Goal: Task Accomplishment & Management: Complete application form

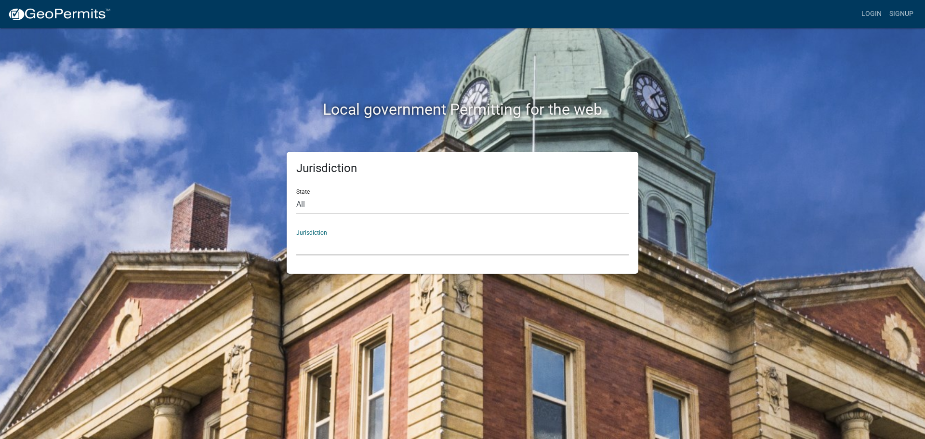
click at [308, 238] on select "[GEOGRAPHIC_DATA], [US_STATE] [GEOGRAPHIC_DATA], [US_STATE][PERSON_NAME][GEOGRA…" at bounding box center [462, 246] width 332 height 20
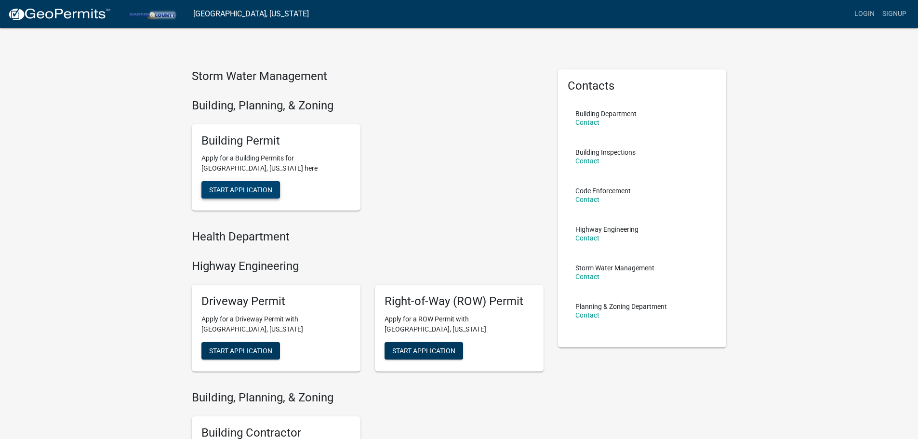
click at [239, 190] on span "Start Application" at bounding box center [240, 190] width 63 height 8
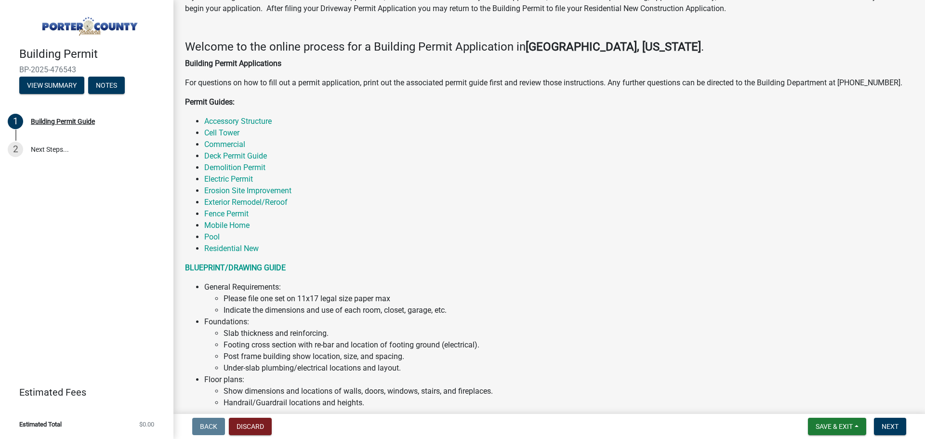
scroll to position [145, 0]
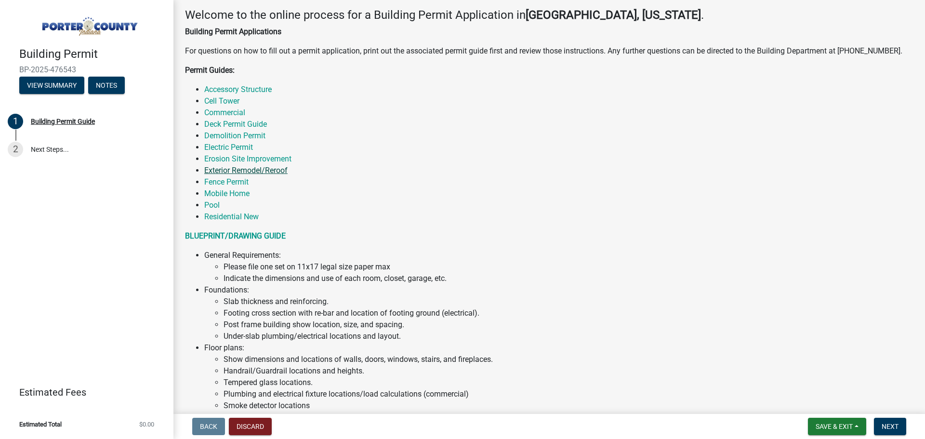
click at [265, 171] on link "Exterior Remodel/Reroof" at bounding box center [245, 170] width 83 height 9
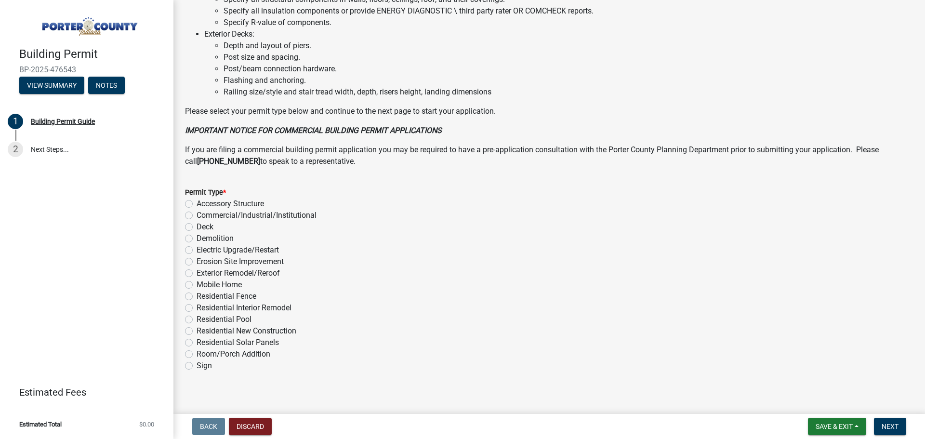
scroll to position [651, 0]
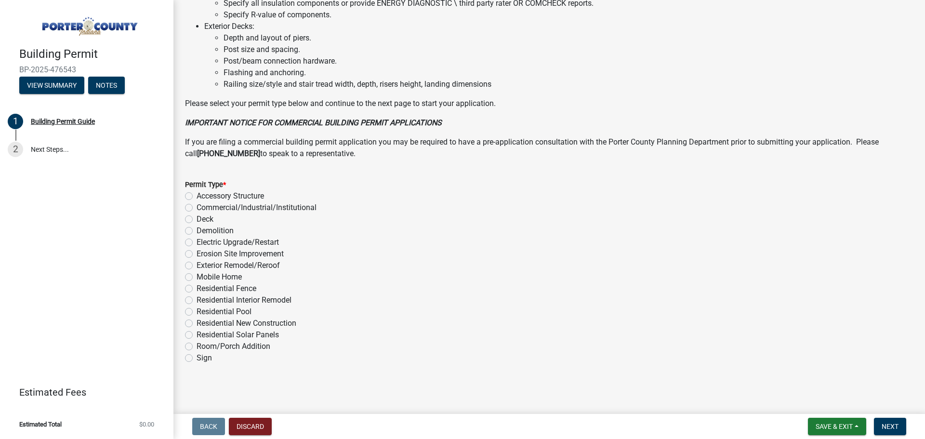
click at [252, 266] on label "Exterior Remodel/Reroof" at bounding box center [238, 266] width 83 height 12
click at [203, 266] on input "Exterior Remodel/Reroof" at bounding box center [200, 263] width 6 height 6
radio input "true"
click at [885, 426] on span "Next" at bounding box center [890, 427] width 17 height 8
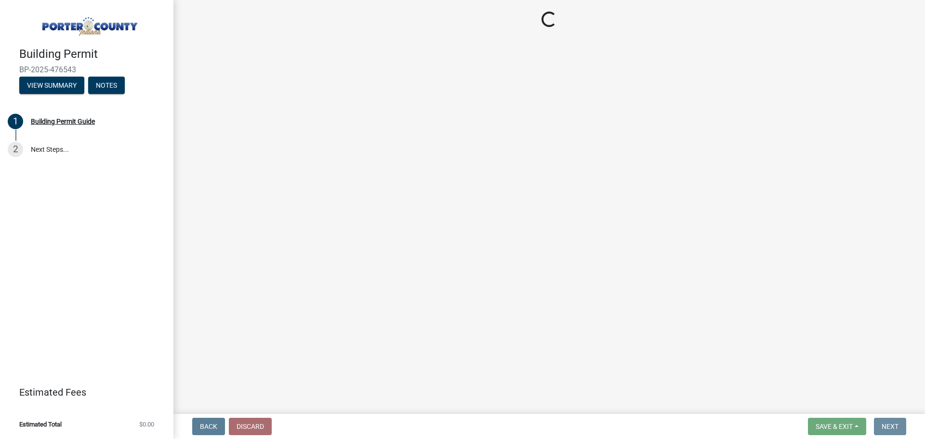
scroll to position [0, 0]
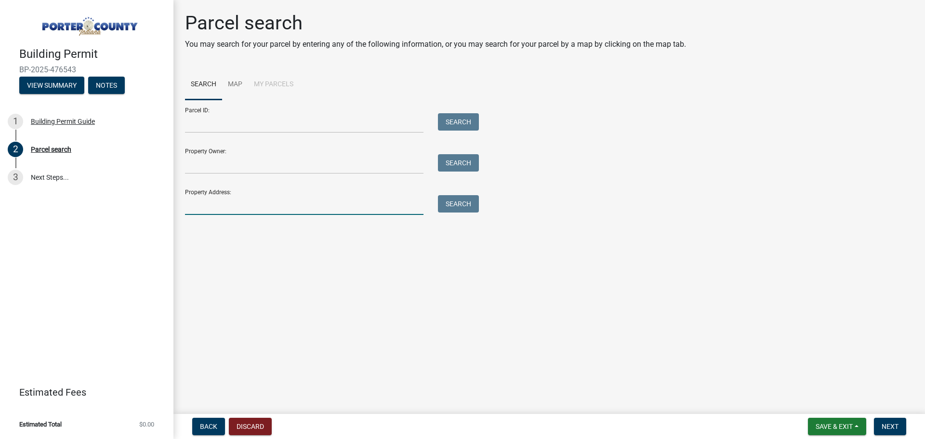
click at [380, 207] on input "Property Address:" at bounding box center [304, 205] width 238 height 20
type input "373 West 700"
click at [452, 205] on button "Search" at bounding box center [458, 203] width 41 height 17
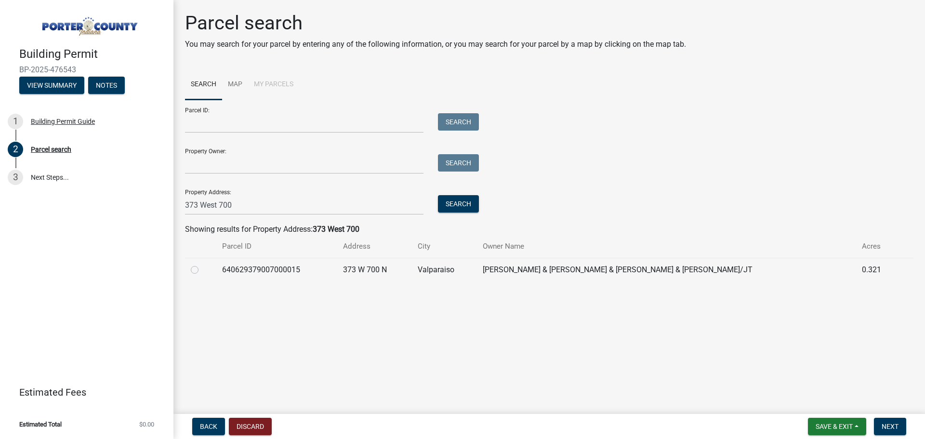
click at [202, 264] on label at bounding box center [202, 264] width 0 height 0
click at [202, 270] on input "radio" at bounding box center [205, 267] width 6 height 6
radio input "true"
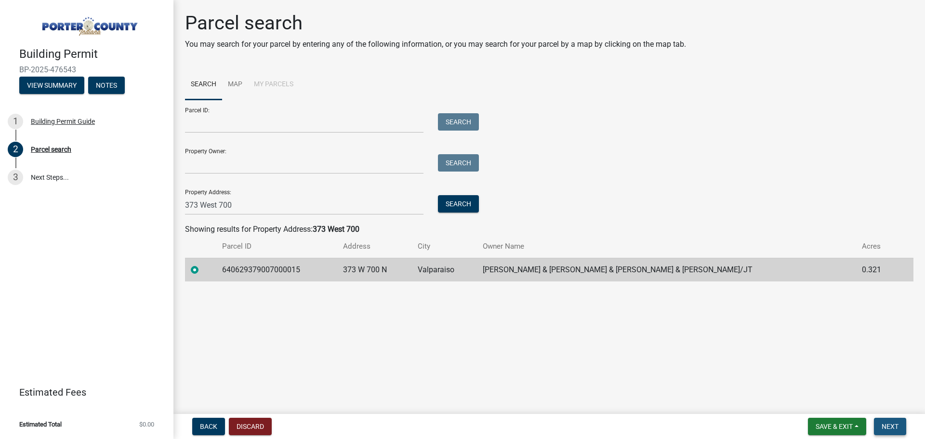
click at [902, 425] on button "Next" at bounding box center [890, 426] width 32 height 17
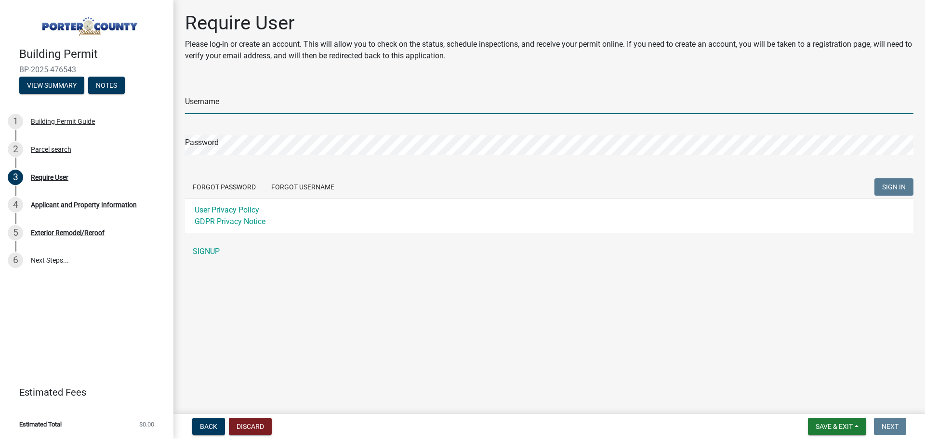
type input "Rogers2025"
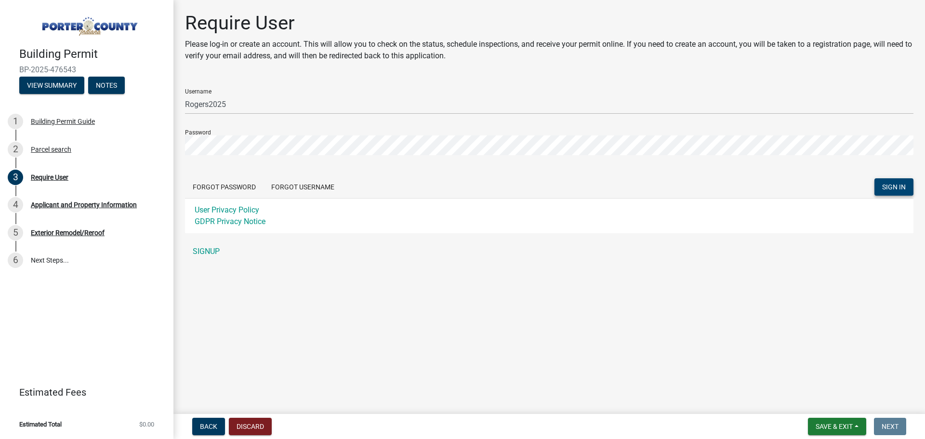
click at [909, 192] on button "SIGN IN" at bounding box center [893, 186] width 39 height 17
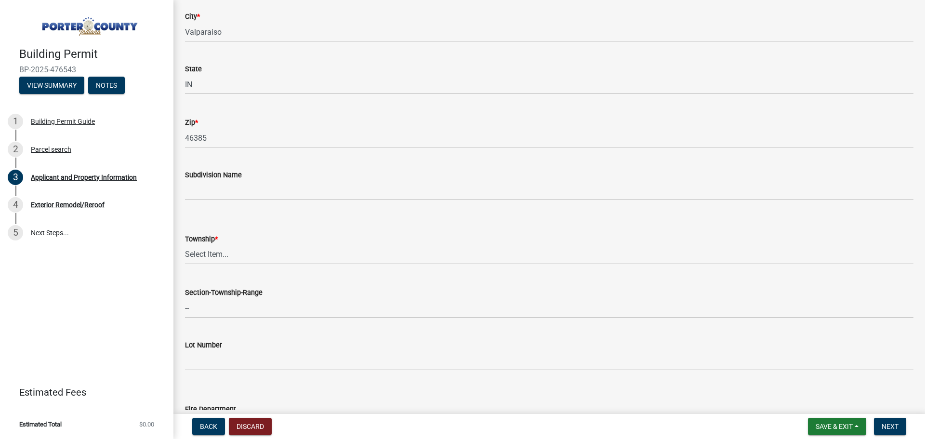
scroll to position [241, 0]
click at [316, 248] on select "Select Item... [PERSON_NAME][GEOGRAPHIC_DATA] [PERSON_NAME][GEOGRAPHIC_DATA] [G…" at bounding box center [549, 250] width 728 height 20
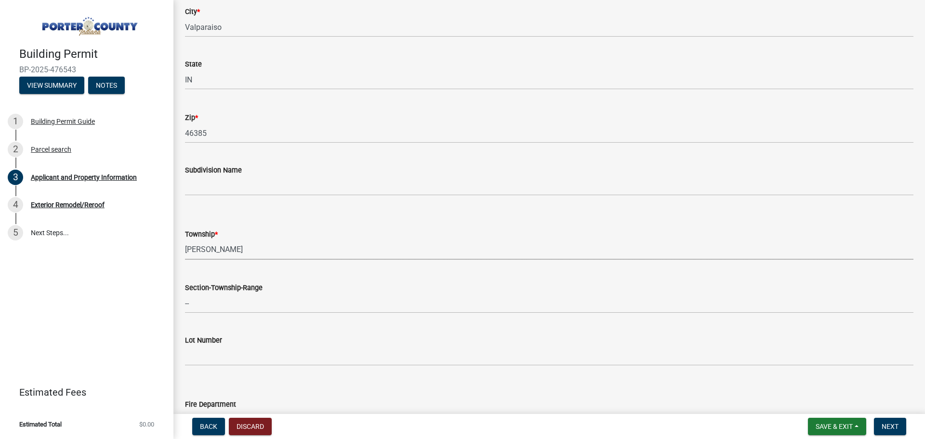
click at [185, 240] on select "Select Item... [PERSON_NAME][GEOGRAPHIC_DATA] [PERSON_NAME][GEOGRAPHIC_DATA] [G…" at bounding box center [549, 250] width 728 height 20
select select "eebc071e-620a-4db8-83e9-cb6b194c67e9"
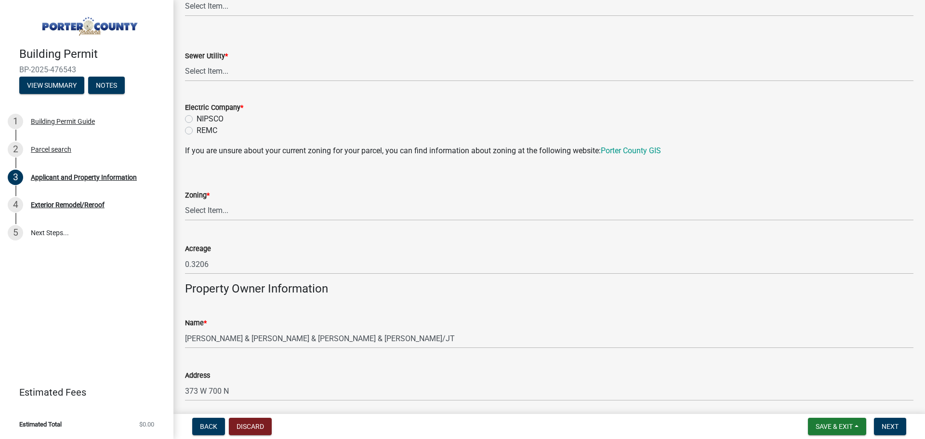
scroll to position [626, 0]
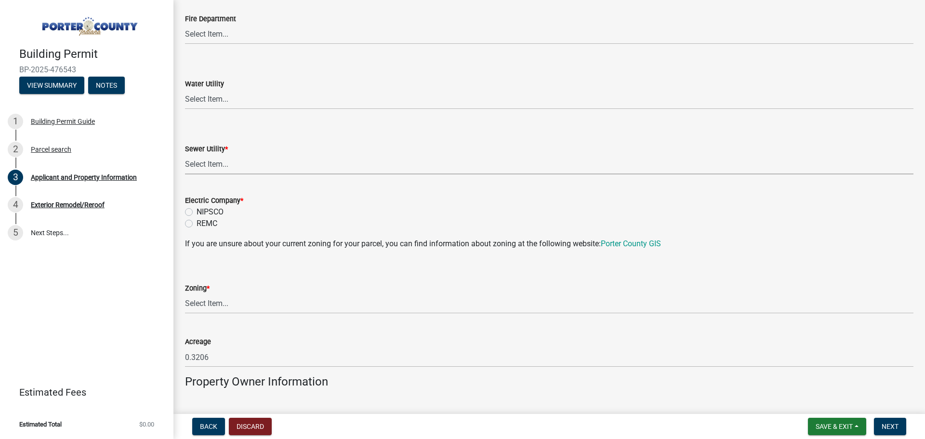
click at [252, 165] on select "Select Item... Aqua [US_STATE] Inc Damon Run Falling Waters Lake Eliza - LEACD …" at bounding box center [549, 165] width 728 height 20
click at [185, 155] on select "Select Item... Aqua [US_STATE] Inc Damon Run Falling Waters Lake Eliza - LEACD …" at bounding box center [549, 165] width 728 height 20
select select "c796f995-08fe-487b-a20e-70ab553361d3"
click at [208, 211] on label "NIPSCO" at bounding box center [210, 212] width 27 height 12
click at [203, 211] on input "NIPSCO" at bounding box center [200, 209] width 6 height 6
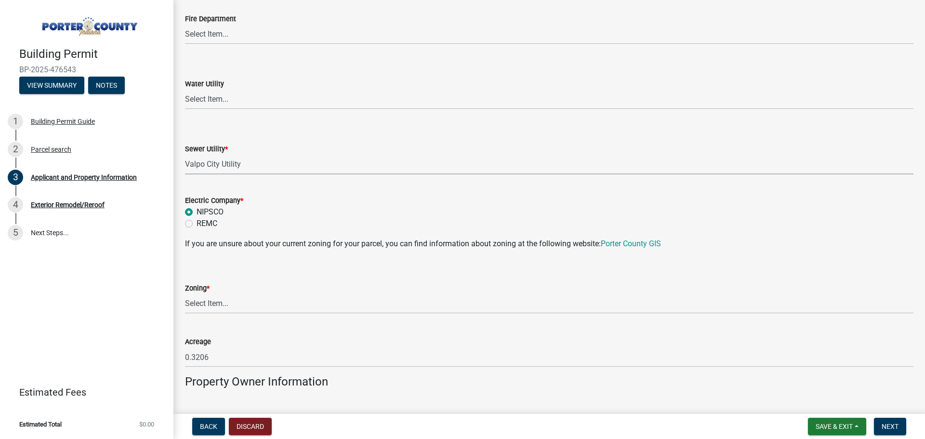
radio input "true"
click at [300, 301] on select "Select Item... A1 A2 CH CM CN I1 I2 I3 IN MP OT P1 P2 PUD R1 R2 R3 R4 RL RR" at bounding box center [549, 304] width 728 height 20
click at [185, 294] on select "Select Item... A1 A2 CH CM CN I1 I2 I3 IN MP OT P1 P2 PUD R1 R2 R3 R4 RL RR" at bounding box center [549, 304] width 728 height 20
select select "92efe679-05f4-414a-9426-51627fba5de6"
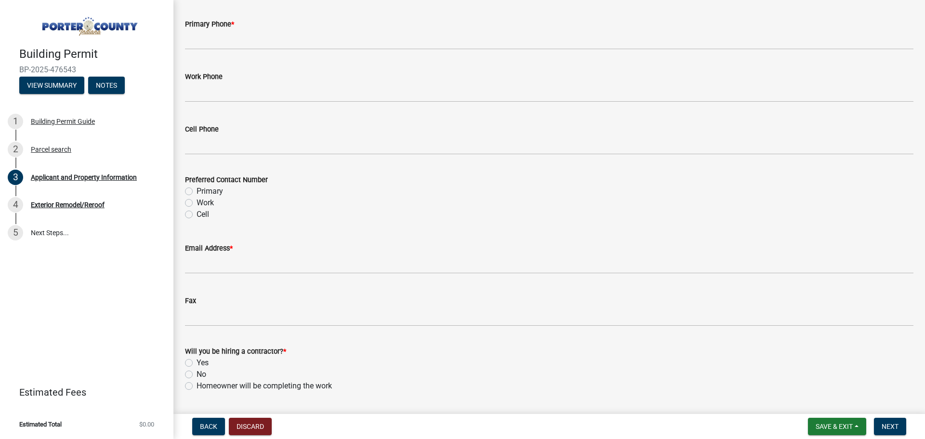
scroll to position [1219, 0]
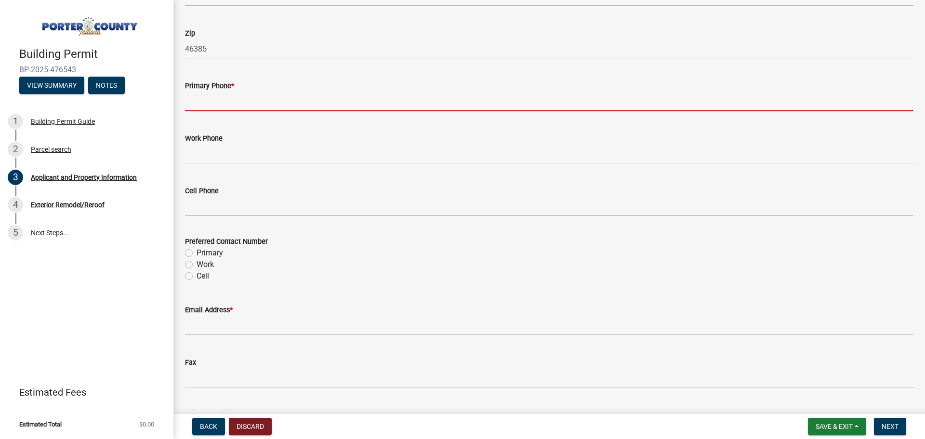
click at [227, 102] on input "Primary Phone *" at bounding box center [549, 102] width 728 height 20
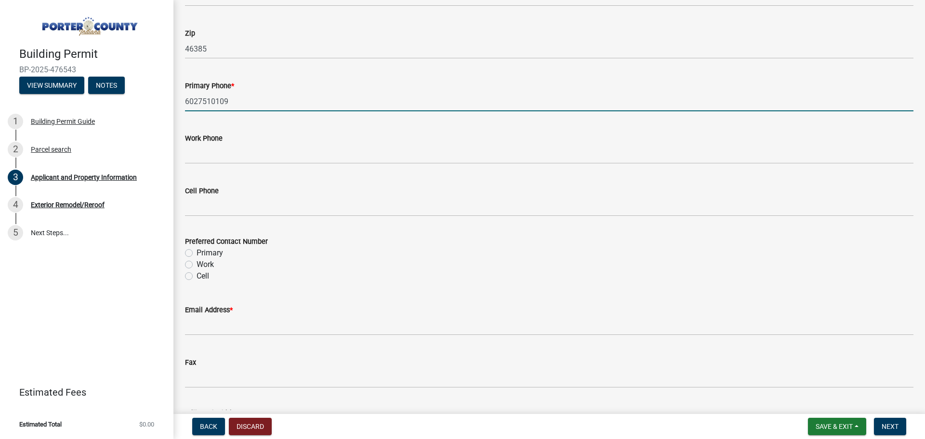
type input "6027510109"
click at [217, 245] on label "Preferred Contact Number" at bounding box center [226, 241] width 83 height 7
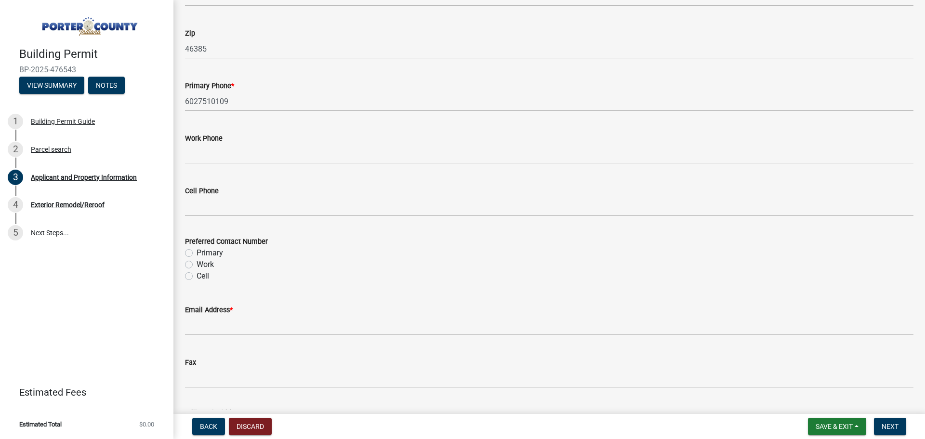
click at [214, 248] on label "Primary" at bounding box center [210, 253] width 26 height 12
click at [203, 248] on input "Primary" at bounding box center [200, 250] width 6 height 6
radio input "true"
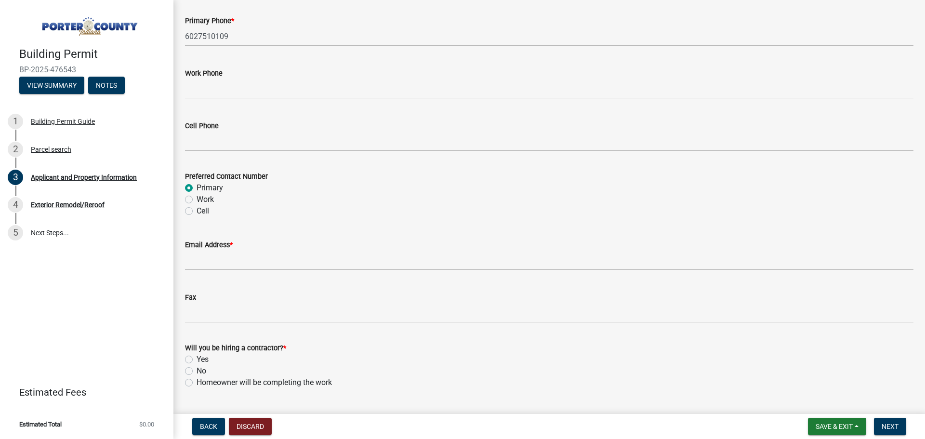
scroll to position [1363, 0]
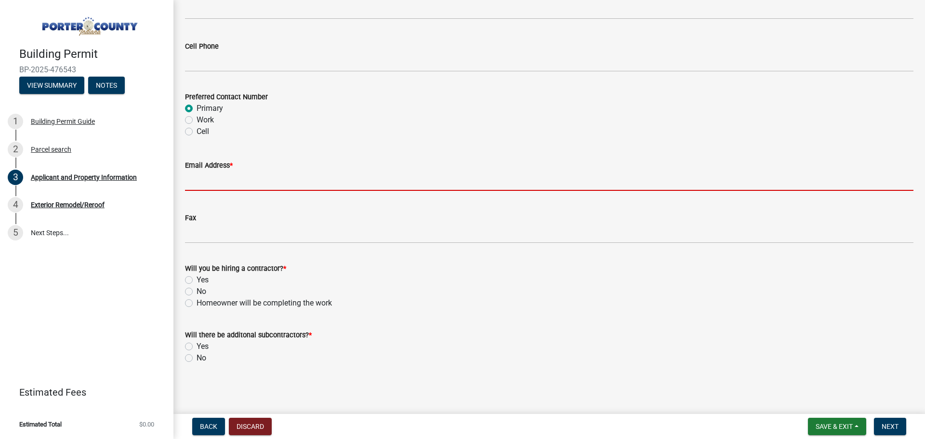
click at [204, 183] on input "Email Address *" at bounding box center [549, 181] width 728 height 20
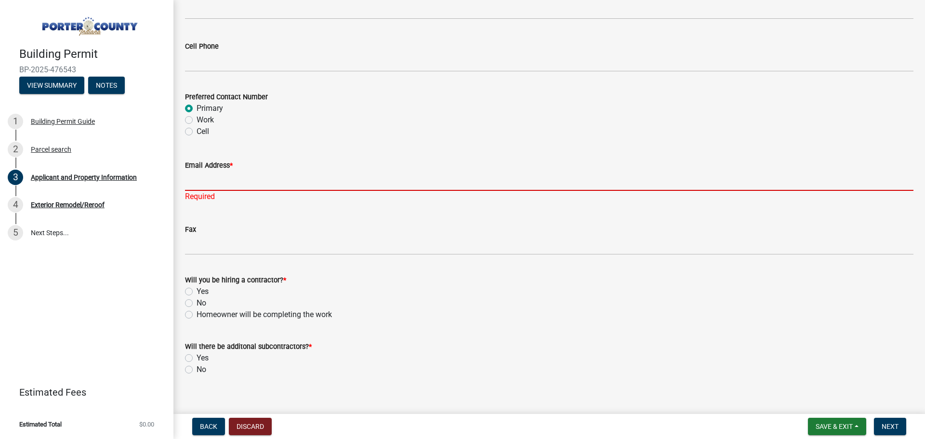
click at [199, 186] on input "Email Address *" at bounding box center [549, 181] width 728 height 20
paste input "[EMAIL_ADDRESS][DOMAIN_NAME]"
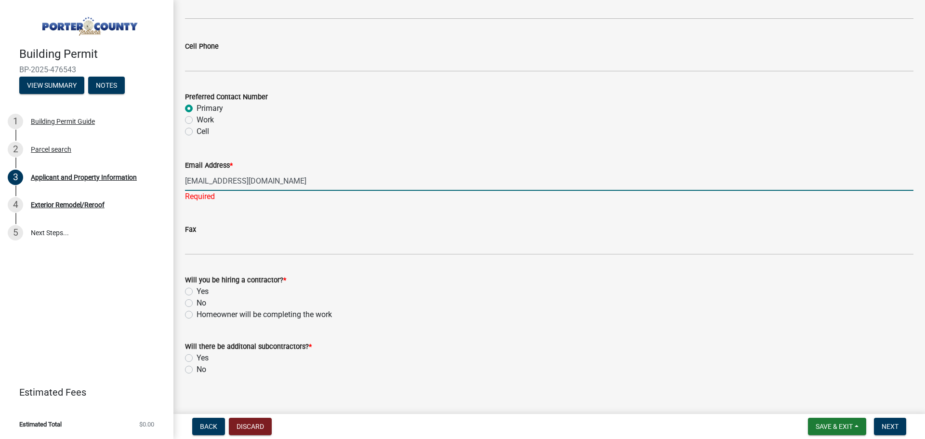
type input "[EMAIL_ADDRESS][DOMAIN_NAME]"
click at [206, 292] on div "Will you be hiring a contractor? * Yes No Homeowner will be completing the work" at bounding box center [549, 297] width 728 height 46
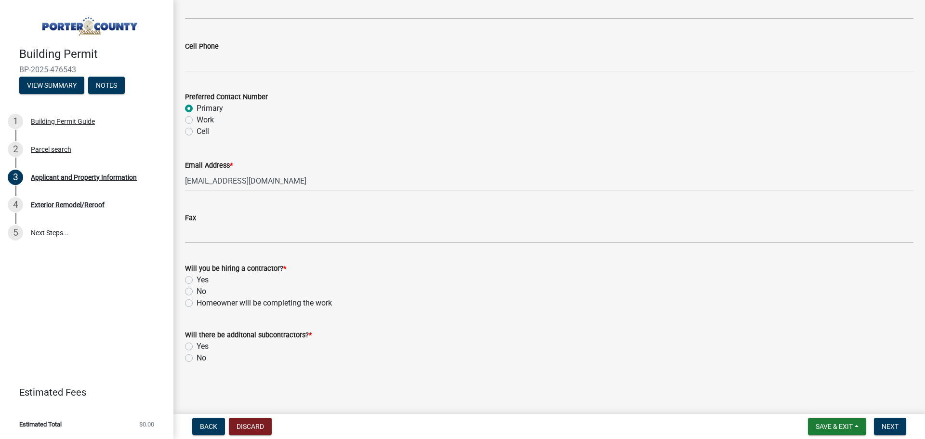
click at [192, 273] on div "Will you be hiring a contractor? *" at bounding box center [549, 269] width 728 height 12
click at [197, 279] on label "Yes" at bounding box center [203, 280] width 12 height 12
click at [197, 279] on input "Yes" at bounding box center [200, 277] width 6 height 6
radio input "true"
drag, startPoint x: 193, startPoint y: 358, endPoint x: 269, endPoint y: 332, distance: 80.4
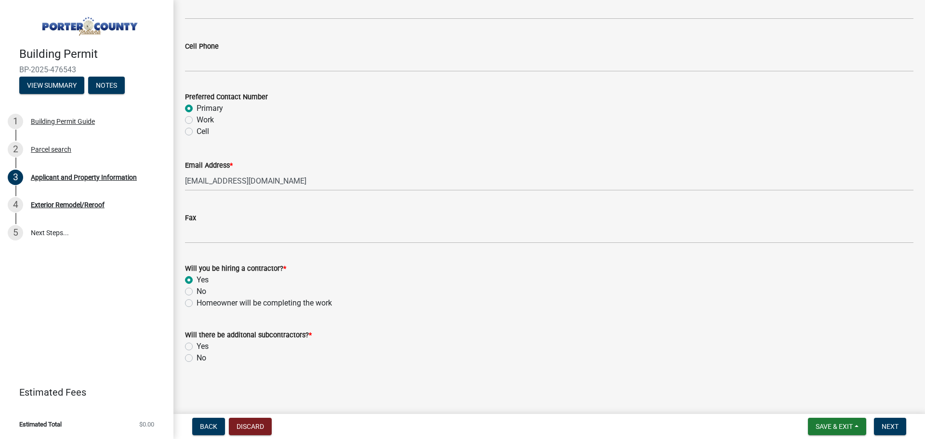
click at [193, 357] on div "No" at bounding box center [549, 358] width 728 height 12
click at [195, 356] on div "No" at bounding box center [549, 358] width 728 height 12
click at [197, 357] on label "No" at bounding box center [202, 358] width 10 height 12
click at [197, 357] on input "No" at bounding box center [200, 355] width 6 height 6
radio input "true"
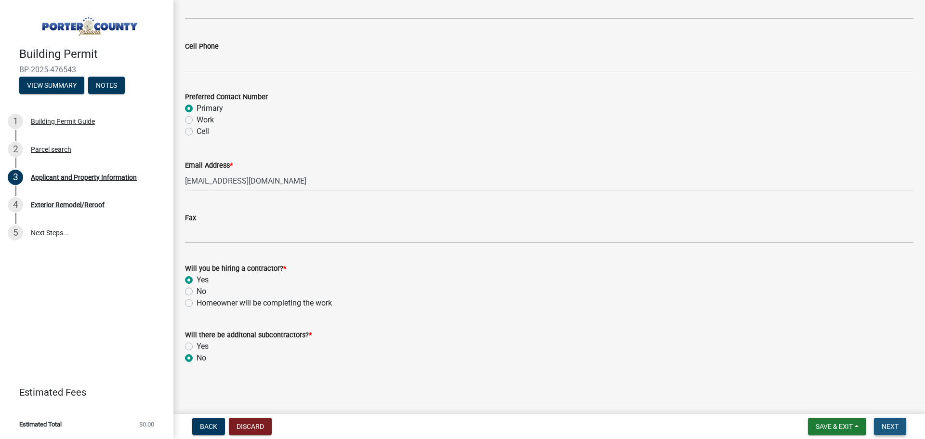
click at [881, 421] on button "Next" at bounding box center [890, 426] width 32 height 17
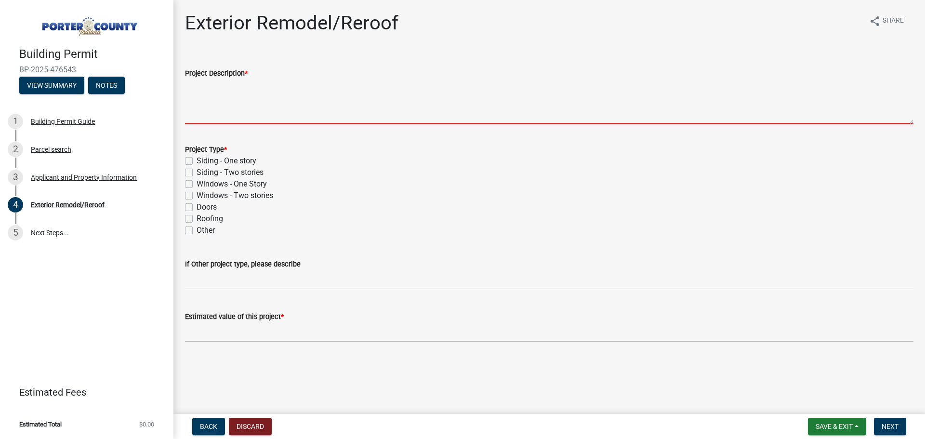
click at [251, 97] on textarea "Project Description *" at bounding box center [549, 101] width 728 height 45
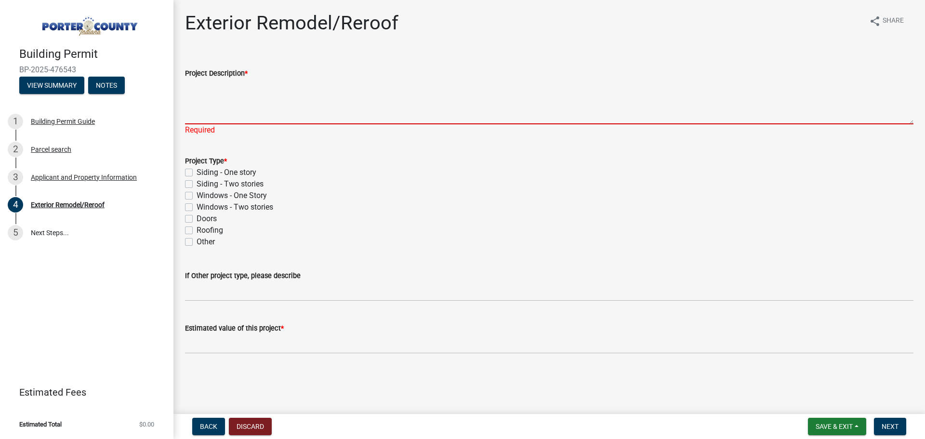
click at [238, 101] on textarea "Project Description *" at bounding box center [549, 101] width 728 height 45
paste textarea "Install White Drip Edge-HAM Install White Drip Edge 350.00 Install Eave Ice Gua…"
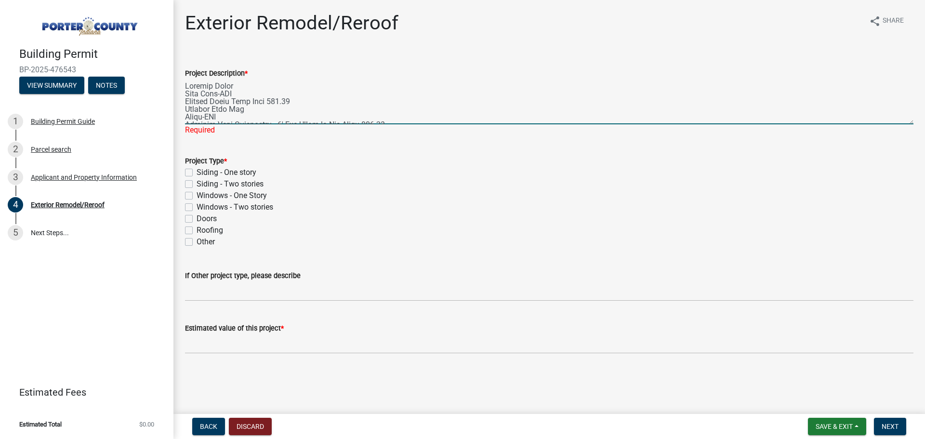
scroll to position [444, 0]
type textarea "Install White Drip Edge-HAM Install White Drip Edge 350.00 Install Eave Ice Gua…"
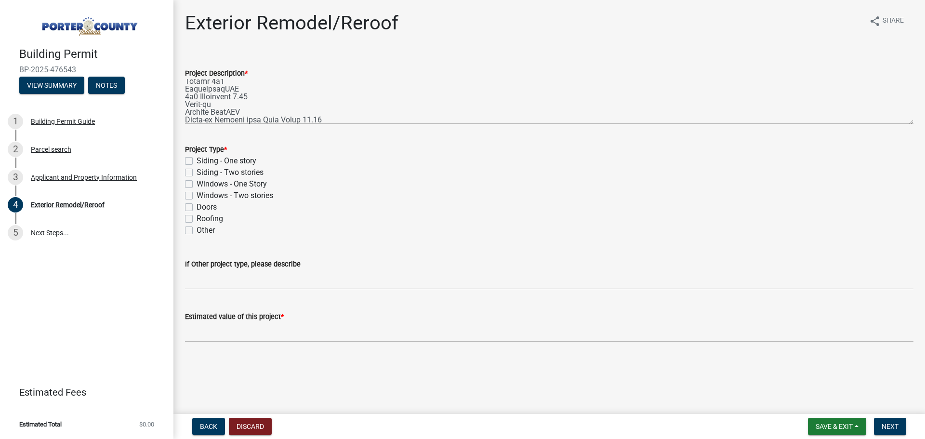
click at [212, 229] on div "Project Type * Siding - One story Siding - Two stories Windows - One Story Wind…" at bounding box center [549, 190] width 728 height 92
click at [218, 223] on label "Roofing" at bounding box center [210, 219] width 26 height 12
click at [203, 219] on input "Roofing" at bounding box center [200, 216] width 6 height 6
checkbox input "true"
checkbox input "false"
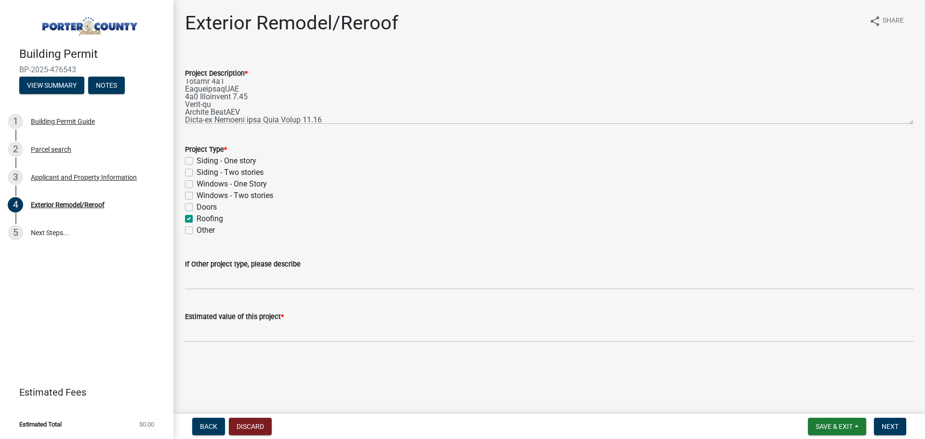
checkbox input "false"
checkbox input "true"
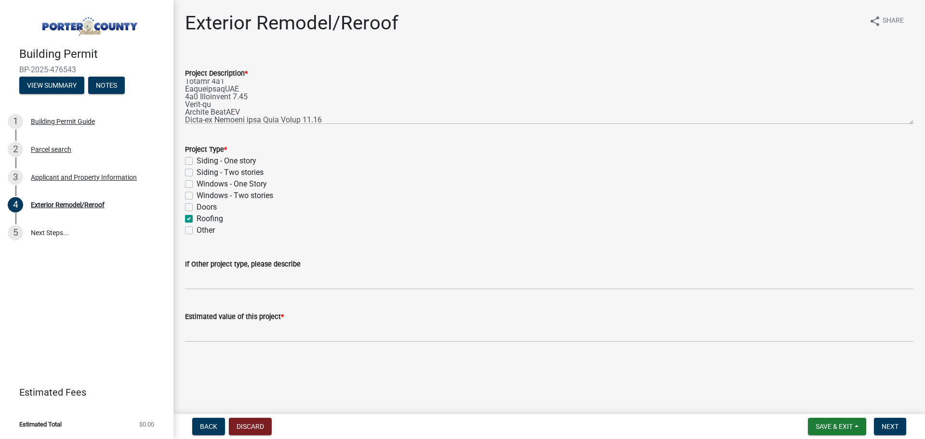
checkbox input "false"
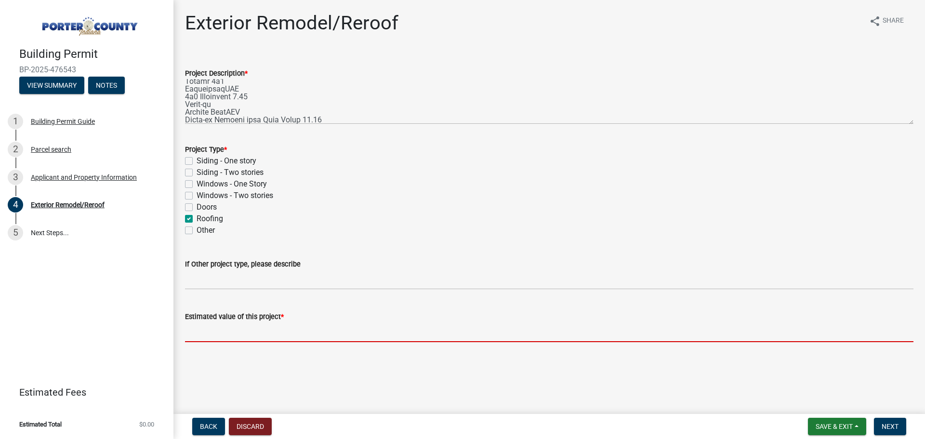
click at [204, 330] on input "text" at bounding box center [549, 332] width 728 height 20
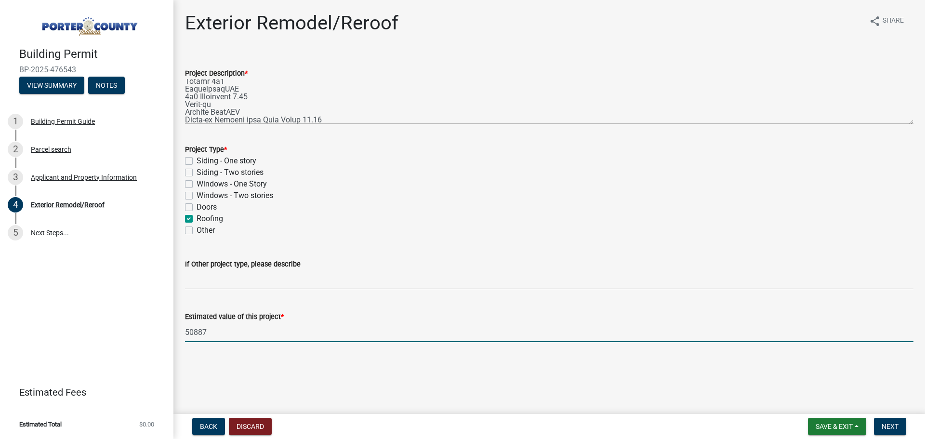
type input "50887"
click at [355, 357] on div "Exterior Remodel/Reroof share Share Project Description * Project Type * Siding…" at bounding box center [549, 186] width 743 height 348
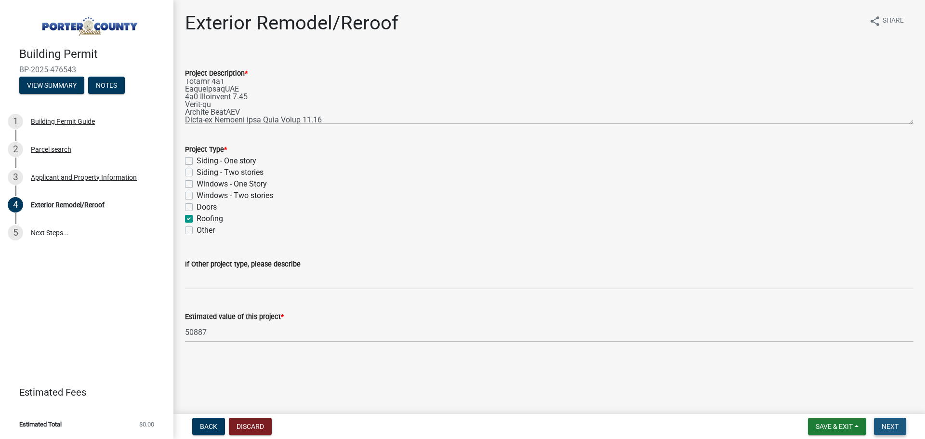
click at [890, 423] on span "Next" at bounding box center [890, 427] width 17 height 8
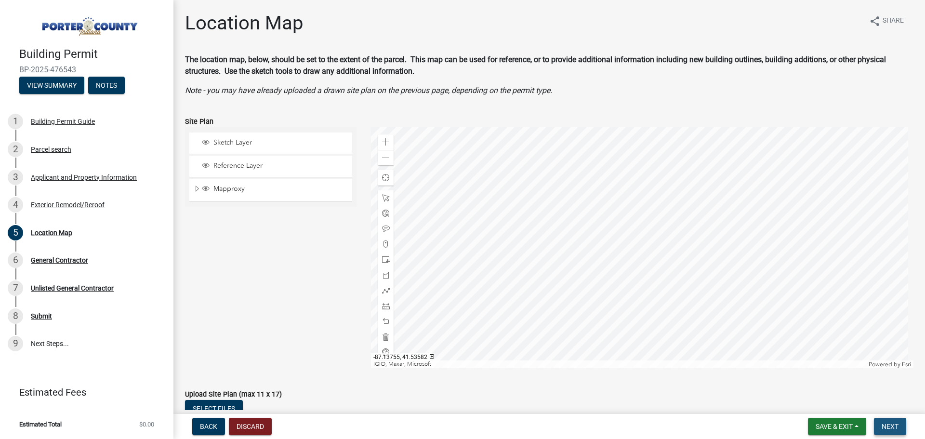
click at [894, 425] on span "Next" at bounding box center [890, 427] width 17 height 8
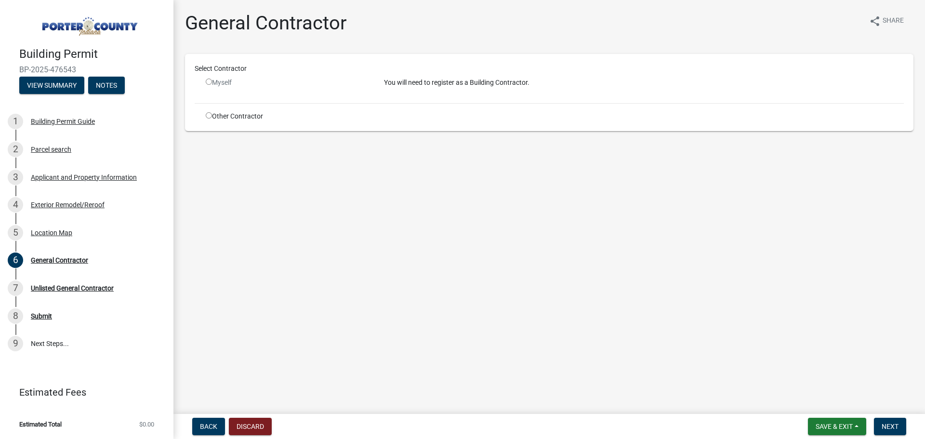
click at [212, 81] on div "Myself" at bounding box center [288, 83] width 164 height 10
click at [208, 82] on input "radio" at bounding box center [209, 82] width 6 height 6
click at [209, 81] on input "radio" at bounding box center [209, 82] width 6 height 6
radio input "false"
click at [231, 115] on div "Other Contractor" at bounding box center [287, 116] width 178 height 10
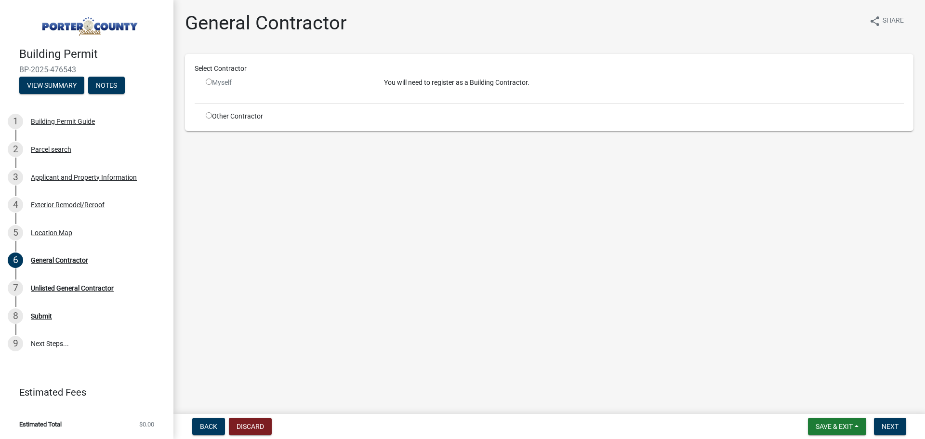
click at [210, 118] on div "Other Contractor" at bounding box center [287, 116] width 178 height 10
click at [211, 117] on input "radio" at bounding box center [209, 115] width 6 height 6
radio input "true"
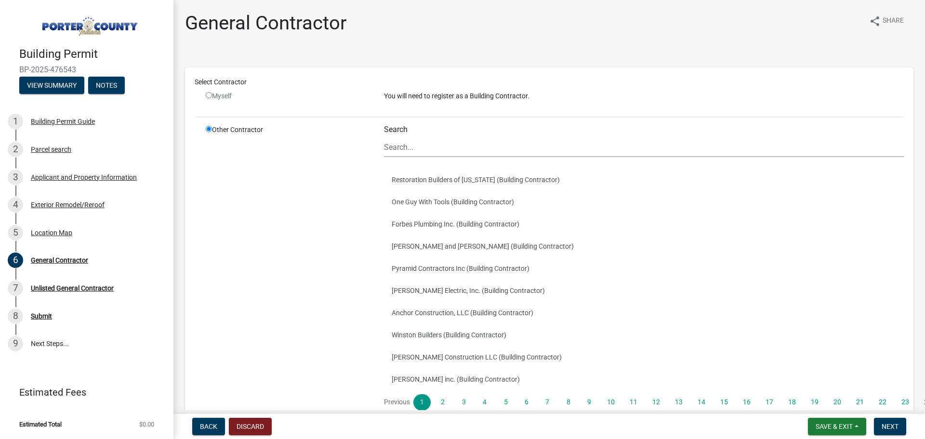
click at [211, 130] on input "radio" at bounding box center [209, 129] width 6 height 6
click at [89, 288] on div "Unlisted General Contractor" at bounding box center [72, 288] width 83 height 7
click at [91, 261] on div "6 General Contractor" at bounding box center [83, 259] width 150 height 15
click at [890, 424] on span "Next" at bounding box center [890, 427] width 17 height 8
click at [389, 141] on input "Search" at bounding box center [644, 147] width 520 height 20
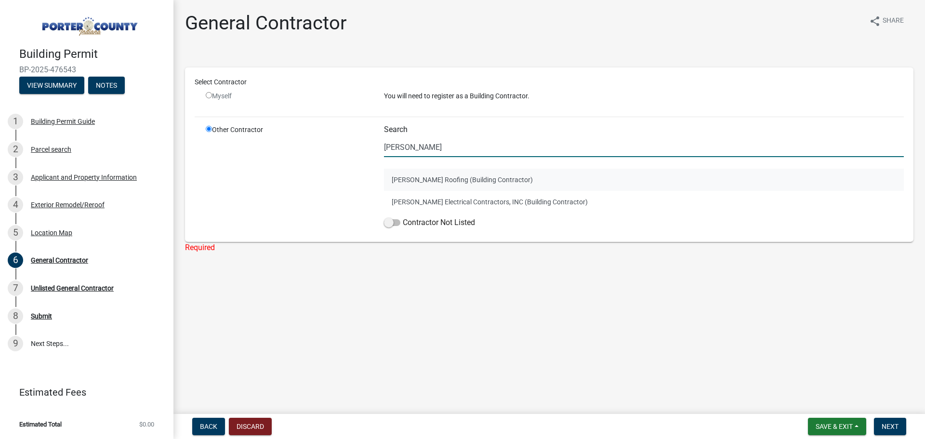
type input "[PERSON_NAME]"
click at [435, 179] on button "[PERSON_NAME] Roofing (Building Contractor)" at bounding box center [644, 180] width 520 height 22
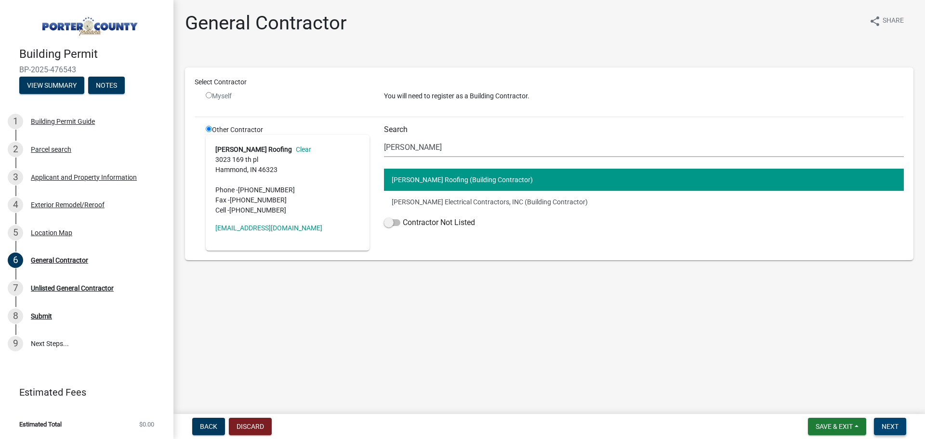
click at [899, 430] on button "Next" at bounding box center [890, 426] width 32 height 17
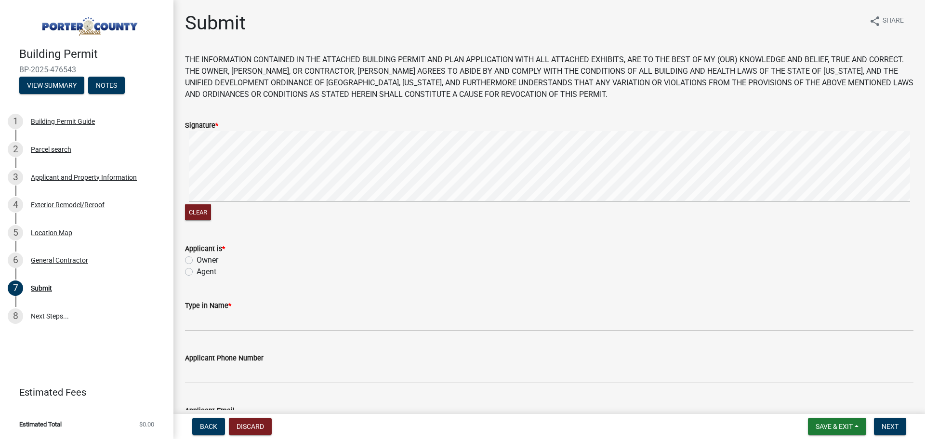
click at [208, 265] on label "Owner" at bounding box center [208, 260] width 22 height 12
click at [203, 261] on input "Owner" at bounding box center [200, 257] width 6 height 6
radio input "true"
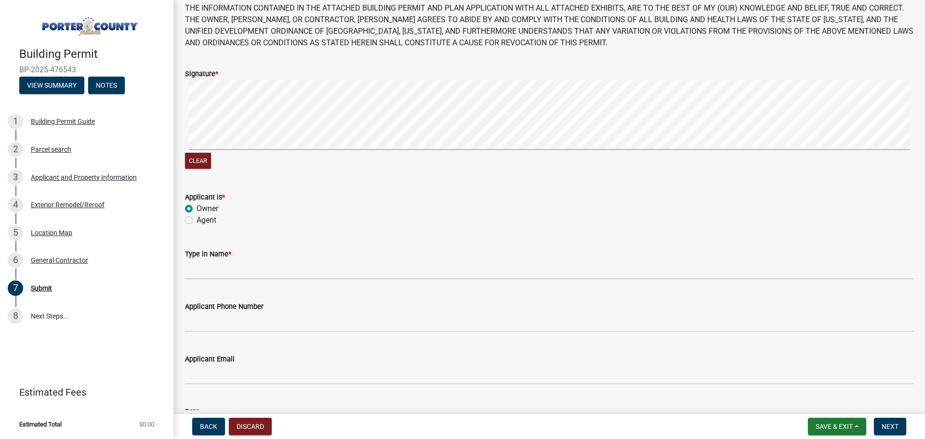
scroll to position [131, 0]
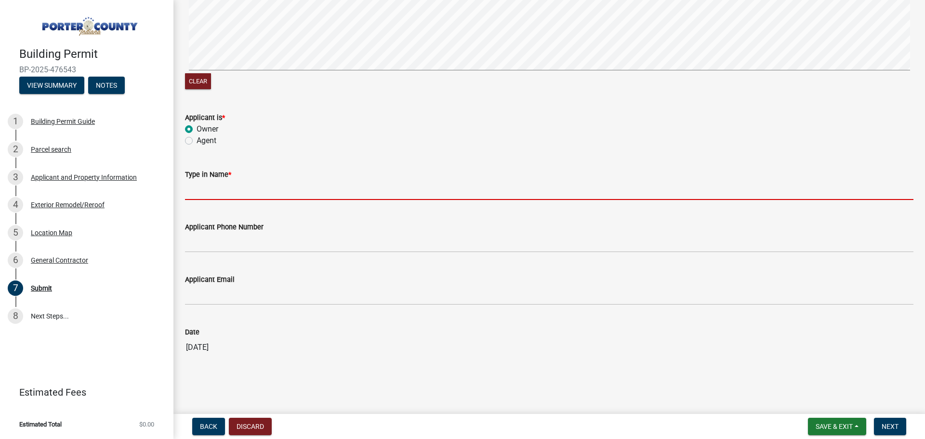
click at [222, 190] on input "Type in Name *" at bounding box center [549, 190] width 728 height 20
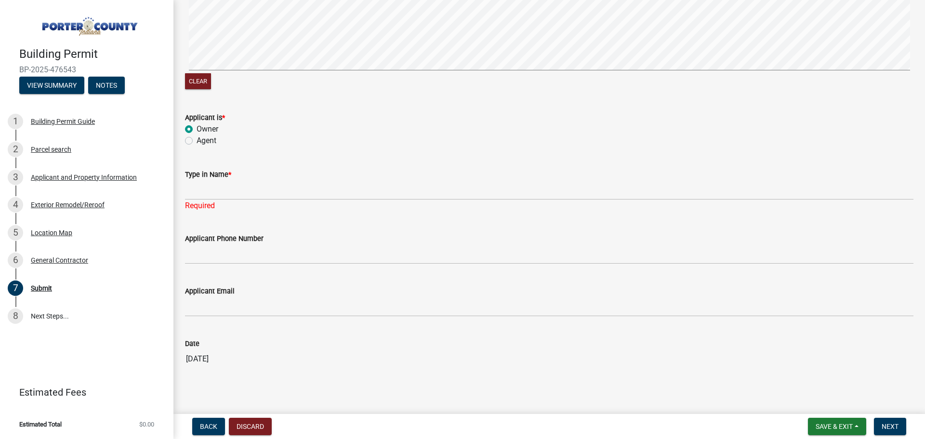
click at [212, 135] on label "Agent" at bounding box center [207, 141] width 20 height 12
click at [203, 135] on input "Agent" at bounding box center [200, 138] width 6 height 6
radio input "true"
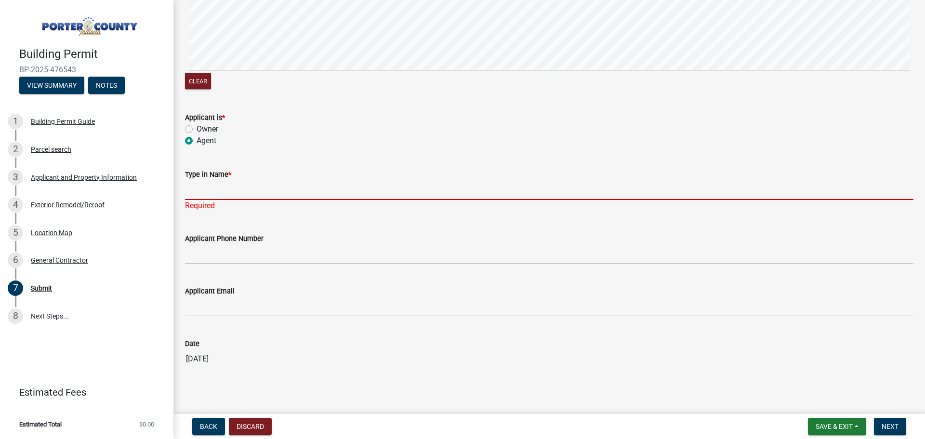
click at [235, 188] on input "Type in Name *" at bounding box center [549, 190] width 728 height 20
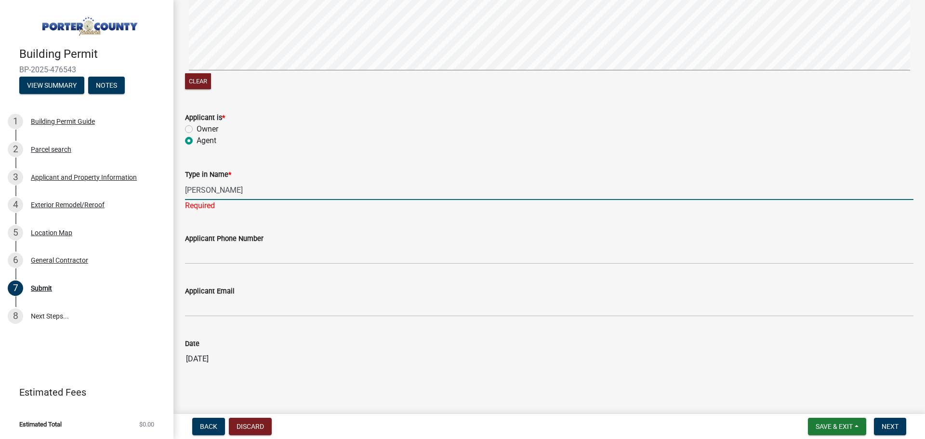
type input "[PERSON_NAME]"
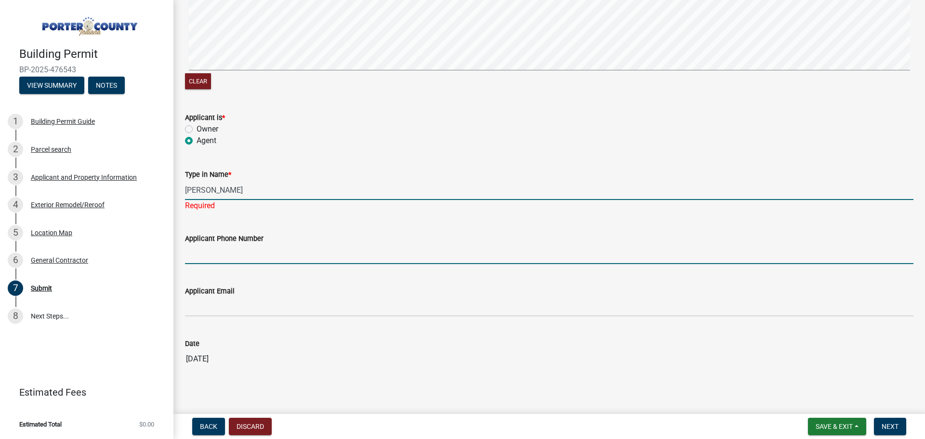
click at [217, 254] on wm-data-entity-input "Applicant Phone Number" at bounding box center [549, 245] width 728 height 53
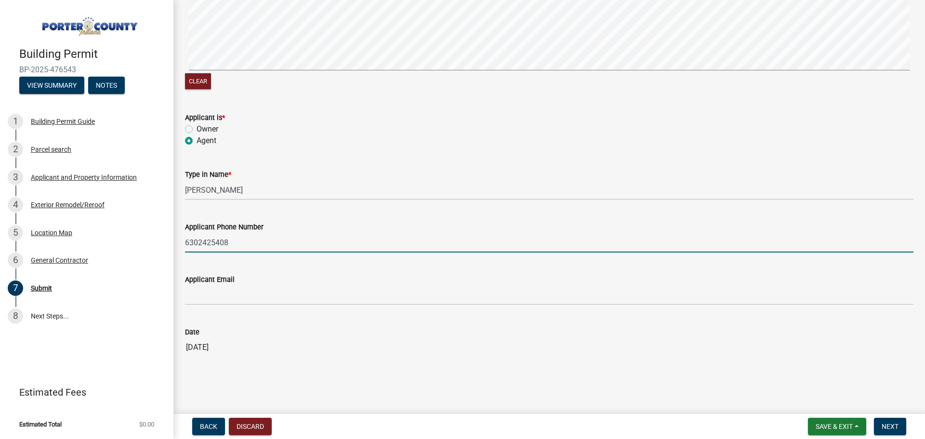
type input "6302425408"
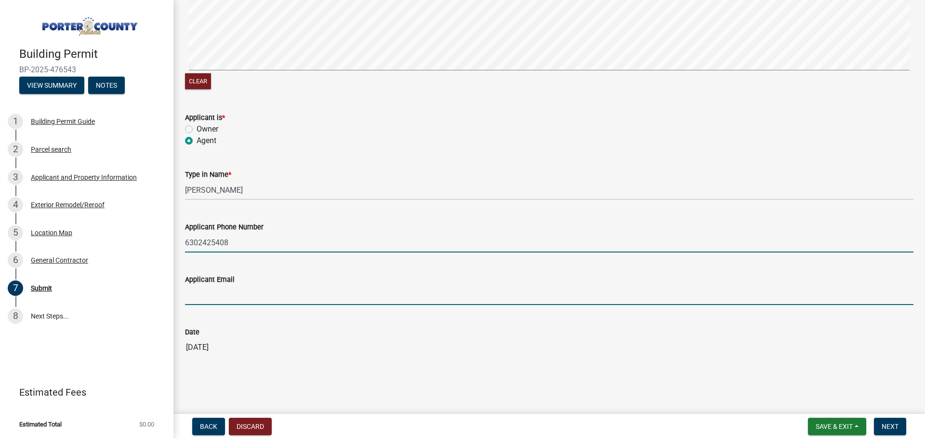
click at [234, 301] on input "Applicant Email" at bounding box center [549, 295] width 728 height 20
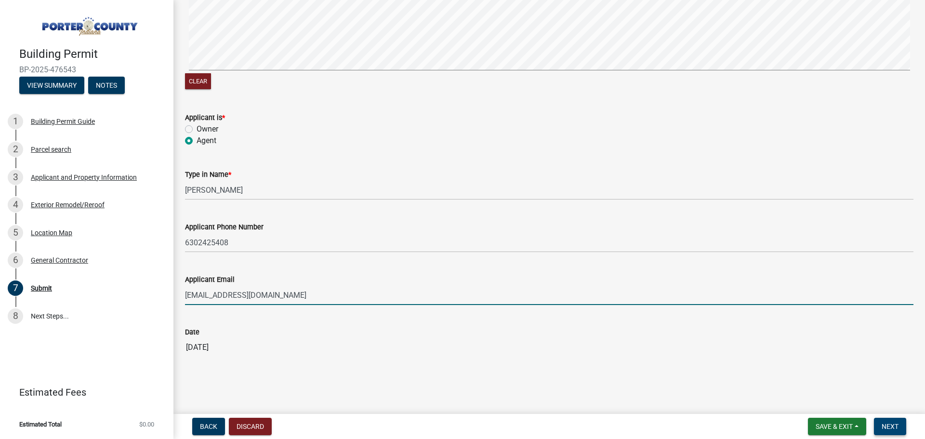
type input "[EMAIL_ADDRESS][DOMAIN_NAME]"
click at [895, 424] on span "Next" at bounding box center [890, 427] width 17 height 8
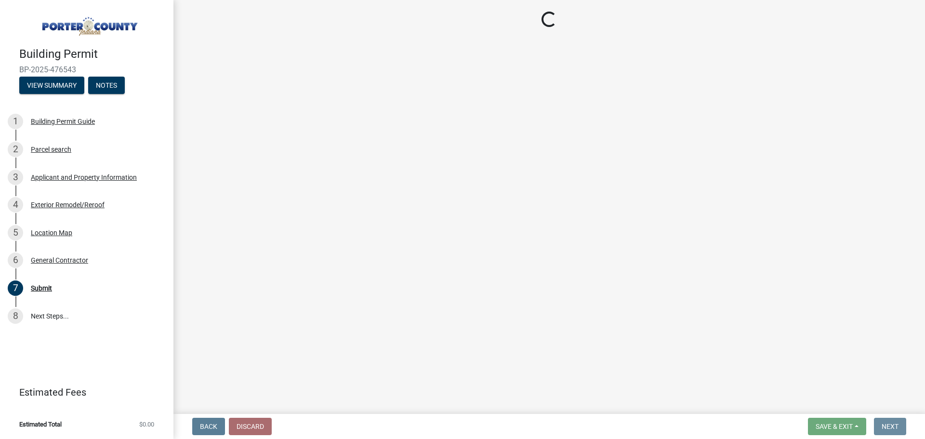
scroll to position [0, 0]
